Goal: Find specific page/section: Find specific page/section

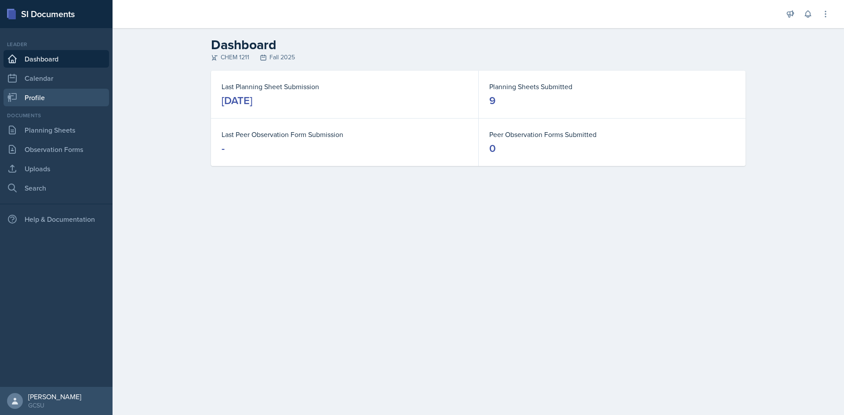
click at [50, 96] on link "Profile" at bounding box center [57, 98] width 106 height 18
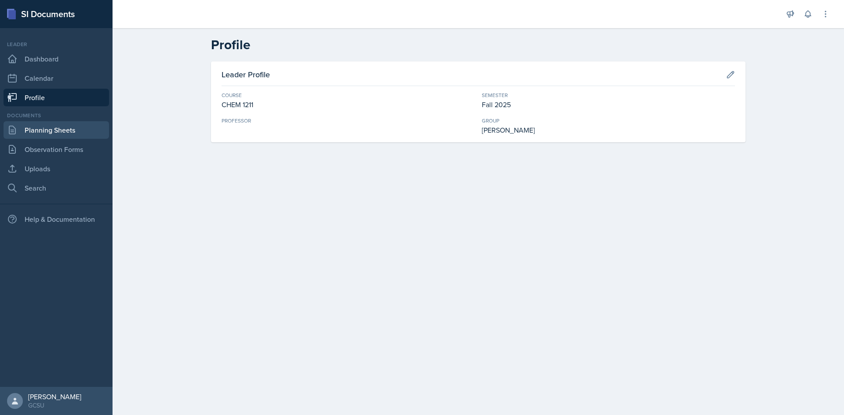
click at [69, 127] on link "Planning Sheets" at bounding box center [57, 130] width 106 height 18
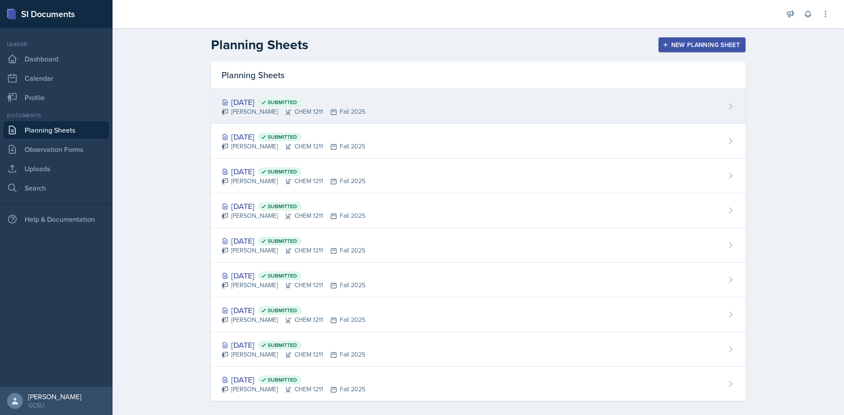
click at [245, 106] on div "[DATE] Submitted" at bounding box center [294, 102] width 144 height 12
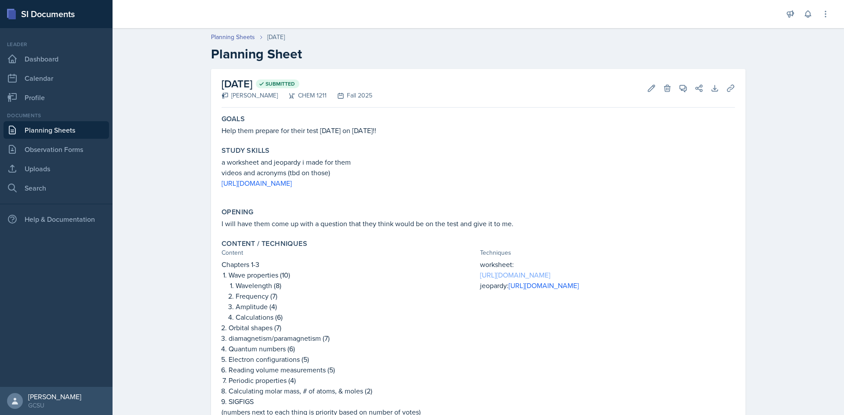
click at [550, 280] on link "[URL][DOMAIN_NAME]" at bounding box center [515, 275] width 70 height 10
